Goal: Check status: Check status

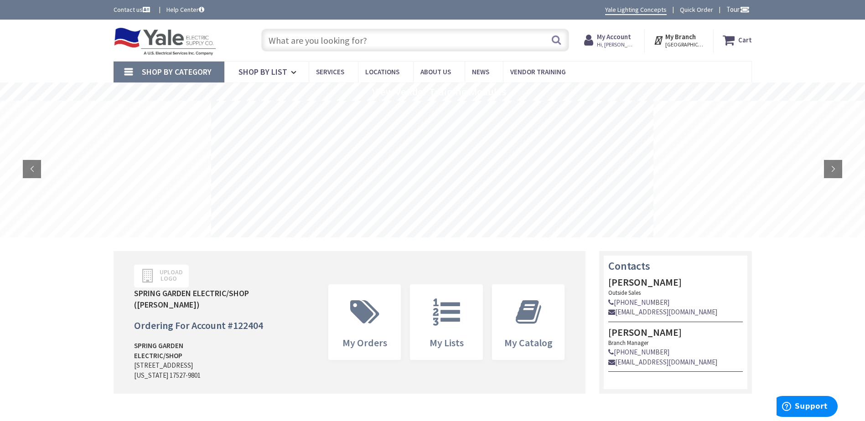
click at [622, 39] on strong "My Account" at bounding box center [614, 36] width 34 height 9
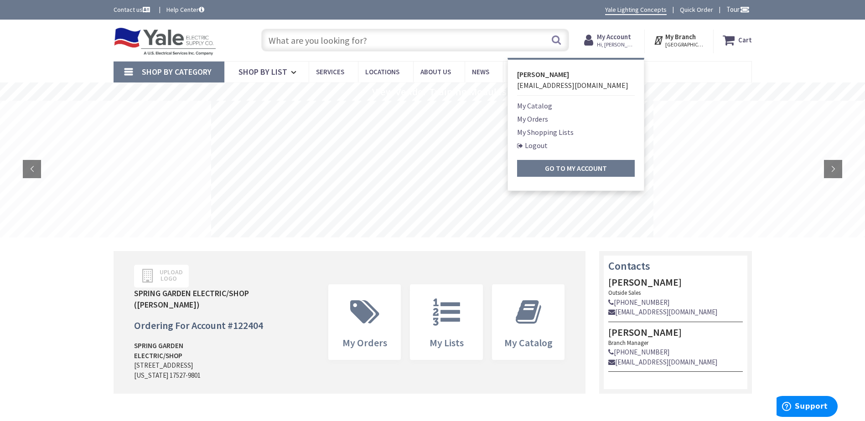
click at [536, 120] on link "My Orders" at bounding box center [532, 119] width 31 height 11
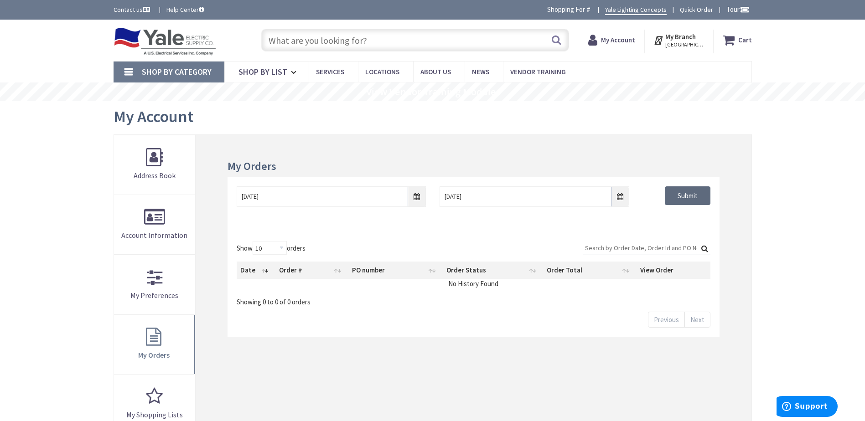
click at [683, 200] on input "Submit" at bounding box center [688, 196] width 46 height 19
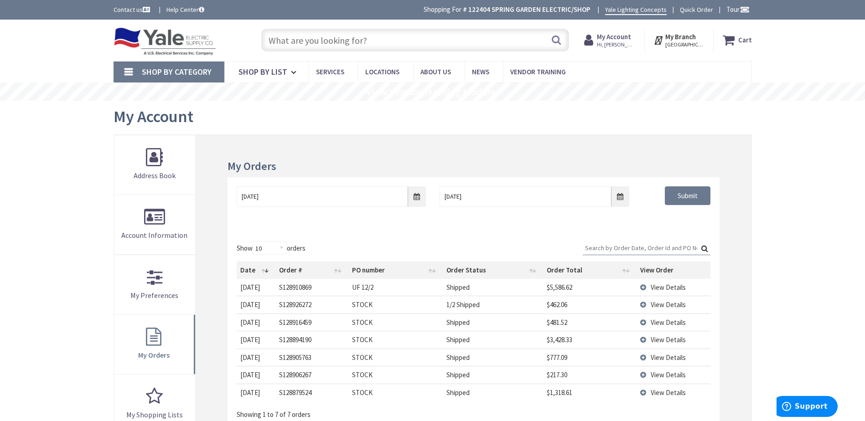
click at [665, 339] on span "View Details" at bounding box center [668, 340] width 35 height 9
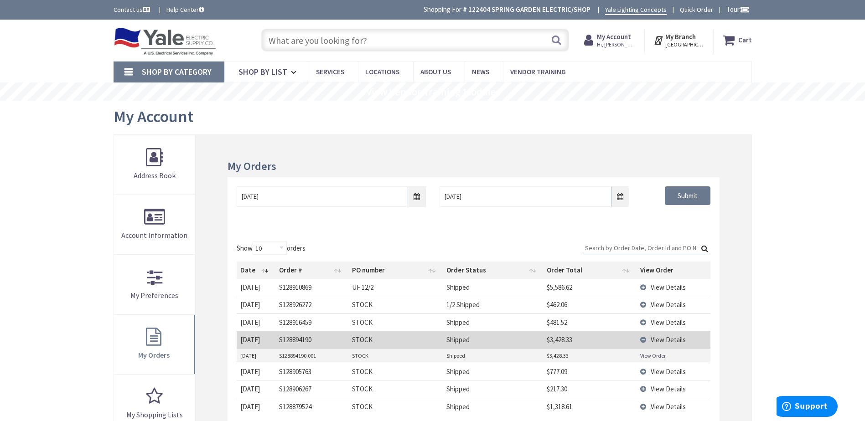
click at [646, 354] on link "View Order" at bounding box center [653, 356] width 26 height 8
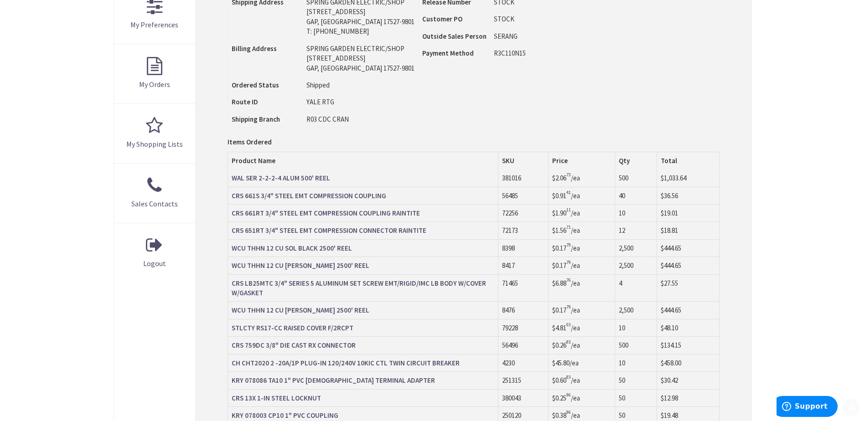
scroll to position [274, 0]
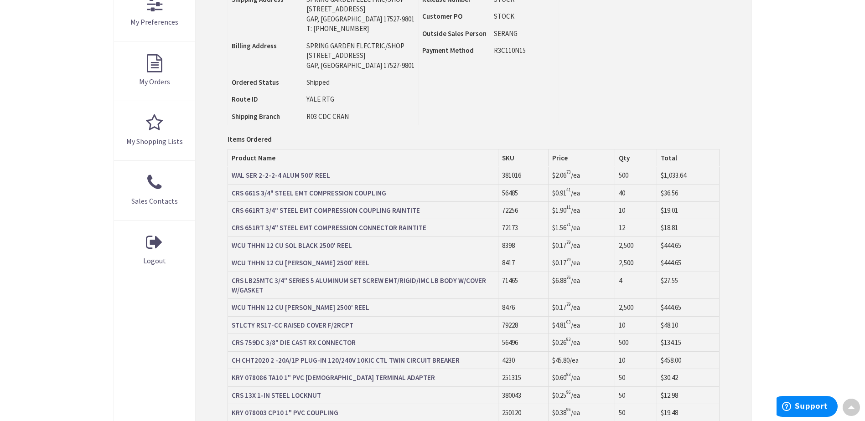
click at [285, 194] on strong "CRS 661S 3/4" STEEL EMT COMPRESSION COUPLING" at bounding box center [309, 193] width 155 height 9
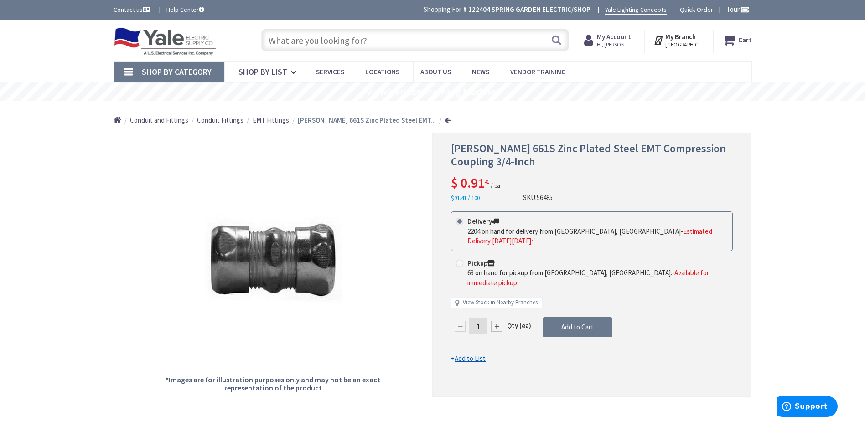
click at [445, 119] on link at bounding box center [448, 120] width 6 height 7
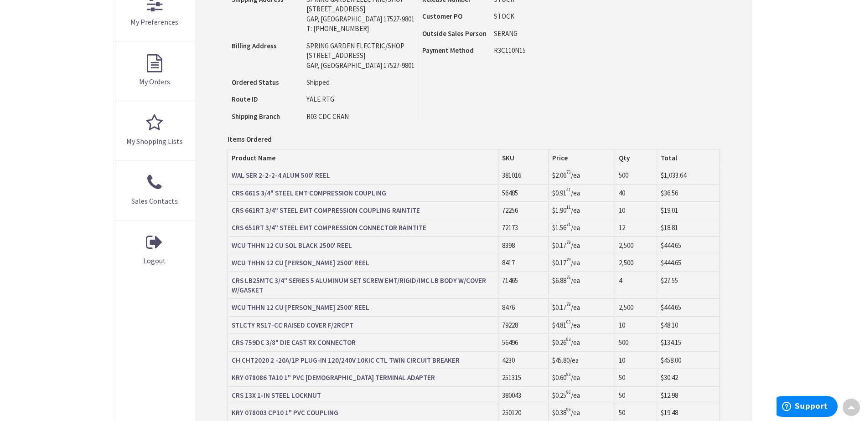
click at [333, 226] on strong "CRS 651RT 3/4" STEEL EMT COMPRESSION CONNECTOR RAINTITE" at bounding box center [329, 227] width 195 height 9
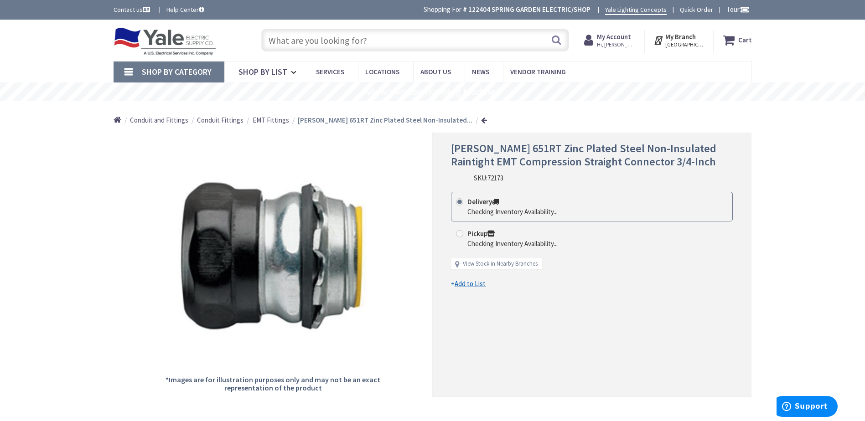
click at [481, 119] on link at bounding box center [484, 120] width 6 height 7
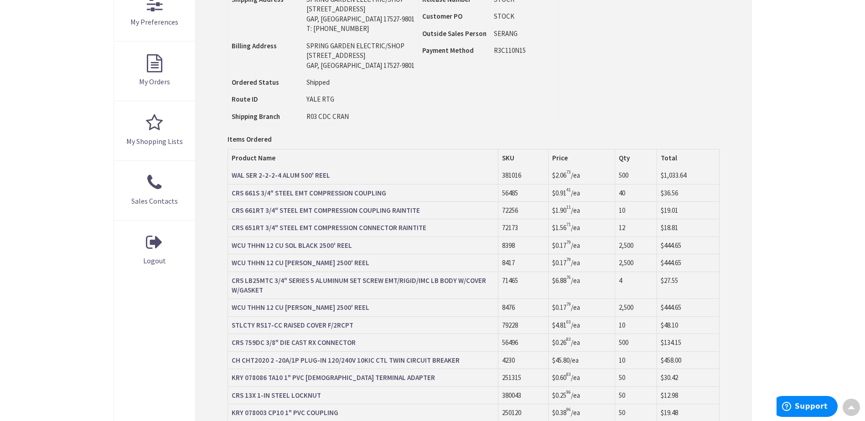
click at [388, 210] on strong "CRS 661RT 3/4" STEEL EMT COMPRESSION COUPLING RAINTITE" at bounding box center [326, 210] width 188 height 9
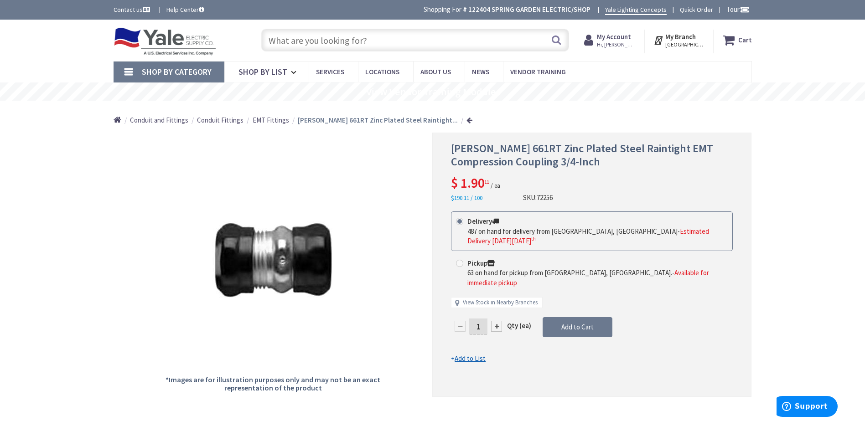
click at [467, 119] on link at bounding box center [470, 120] width 6 height 7
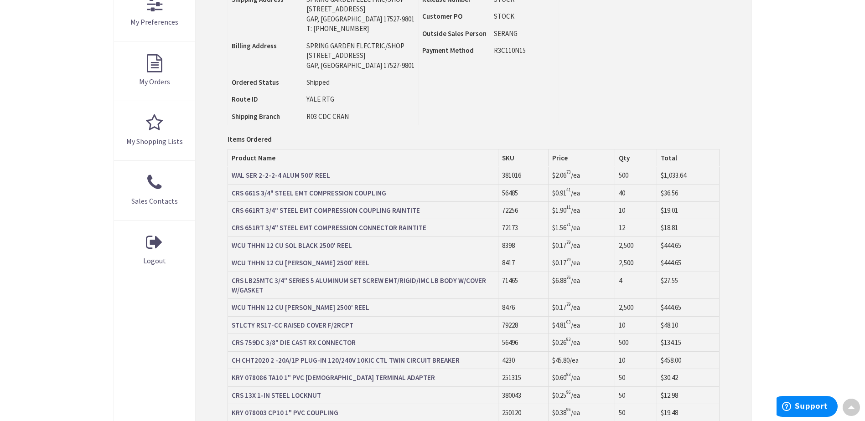
click at [340, 280] on strong "CRS LB25MTC 3/4" SERIES 5 ALUMINUM SET SCREW EMT/RIGID/IMC LB BODY W/COVER W/GA…" at bounding box center [359, 285] width 254 height 18
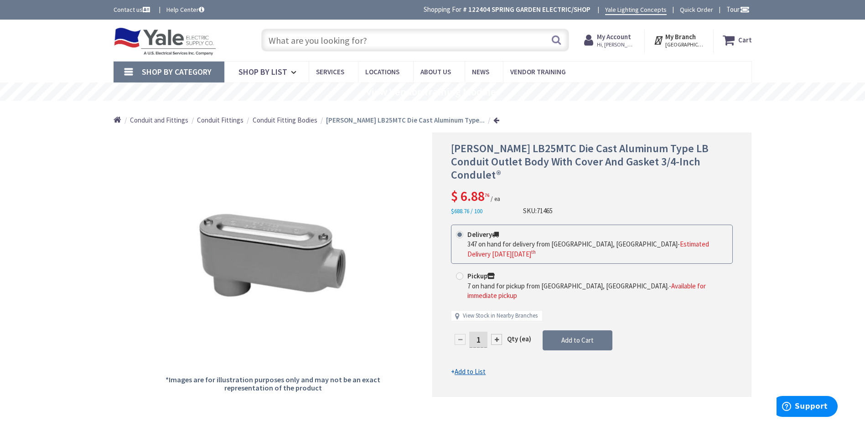
click at [485, 119] on div "Home Conduit and Fittings Conduit Fittings Conduit Fitting Bodies [PERSON_NAME]…" at bounding box center [433, 117] width 684 height 32
click at [493, 122] on link at bounding box center [496, 120] width 6 height 7
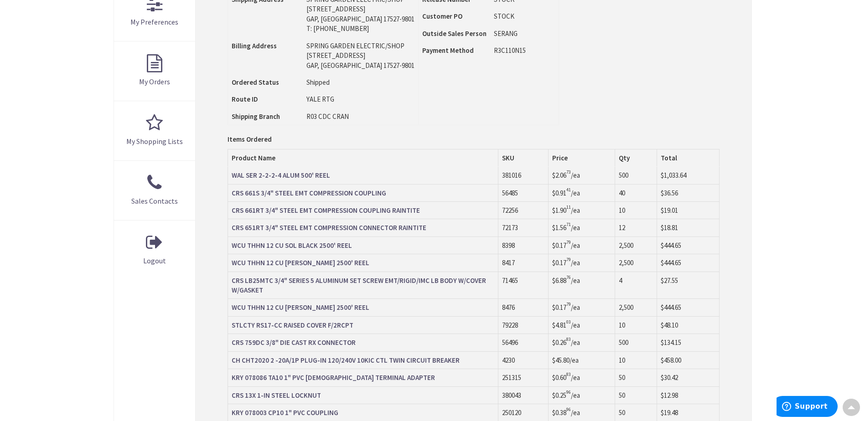
click at [338, 327] on strong "STLCTY RS17-CC RAISED COVER F/2RCPT" at bounding box center [293, 325] width 122 height 9
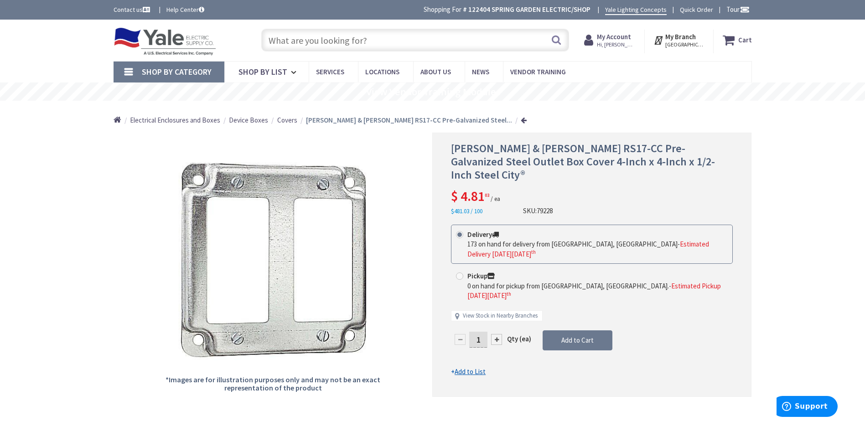
click at [521, 117] on link at bounding box center [524, 120] width 6 height 7
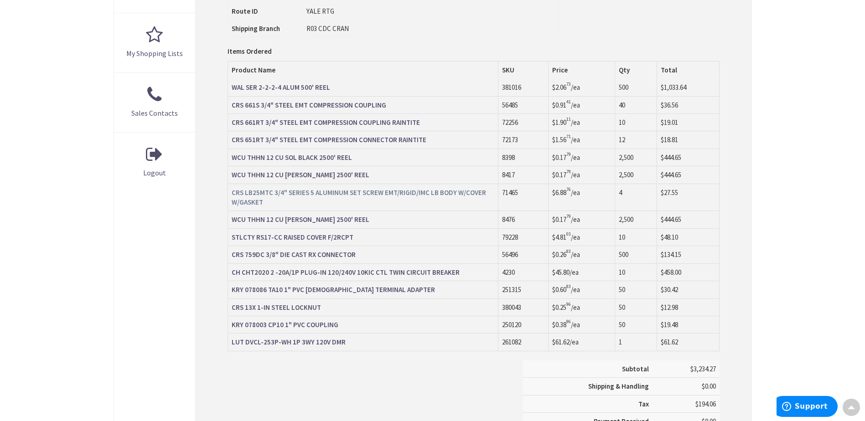
scroll to position [365, 0]
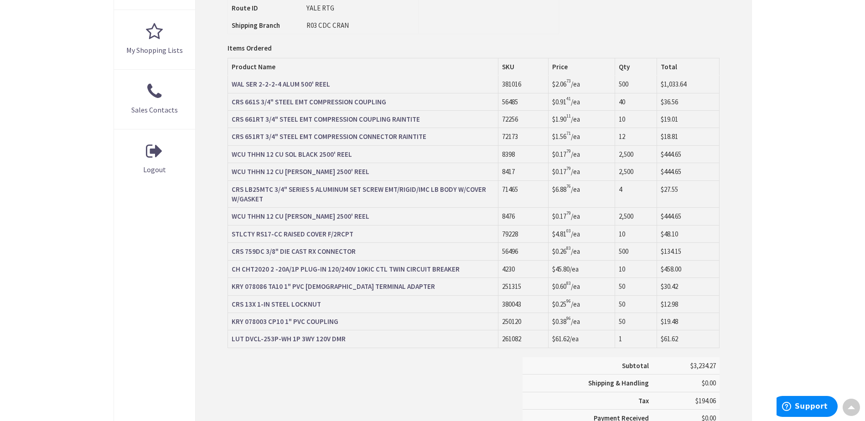
click at [358, 267] on strong "CH CHT2020 2 -20A/1P PLUG-IN 120/240V 10KIC CTL TWIN CIRCUIT BREAKER" at bounding box center [346, 269] width 228 height 9
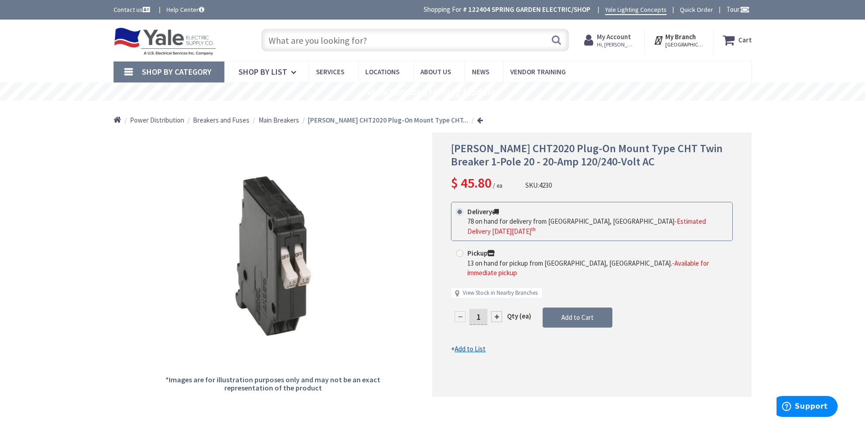
click at [477, 121] on link at bounding box center [480, 120] width 6 height 7
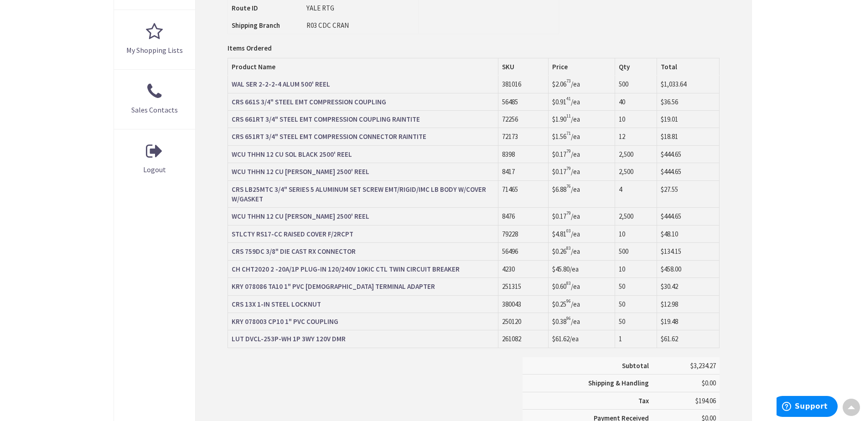
click at [302, 302] on strong "CRS 13X 1-IN STEEL LOCKNUT" at bounding box center [276, 304] width 89 height 9
